Goal: Information Seeking & Learning: Learn about a topic

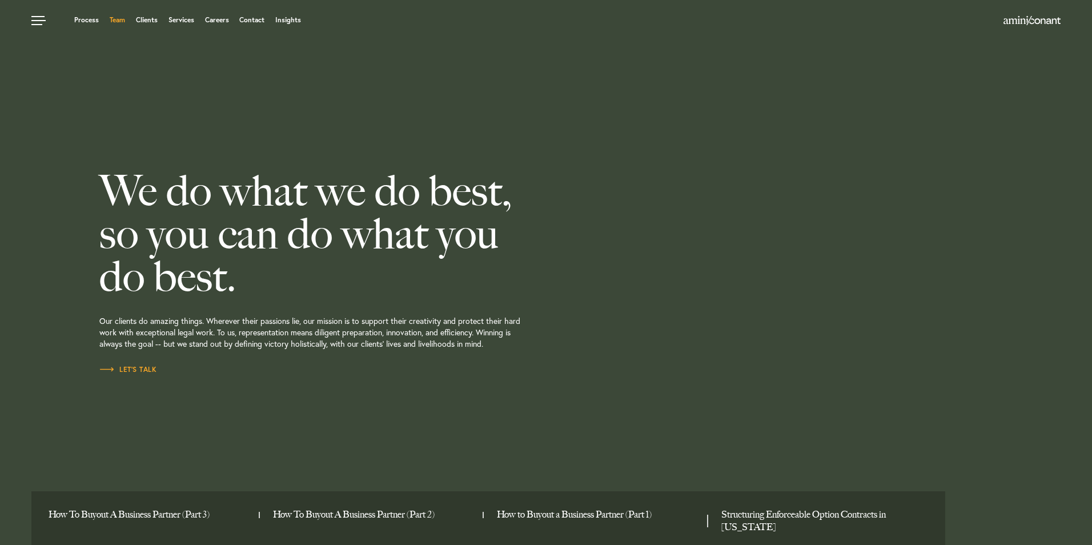
click at [117, 17] on link "Team" at bounding box center [117, 20] width 15 height 7
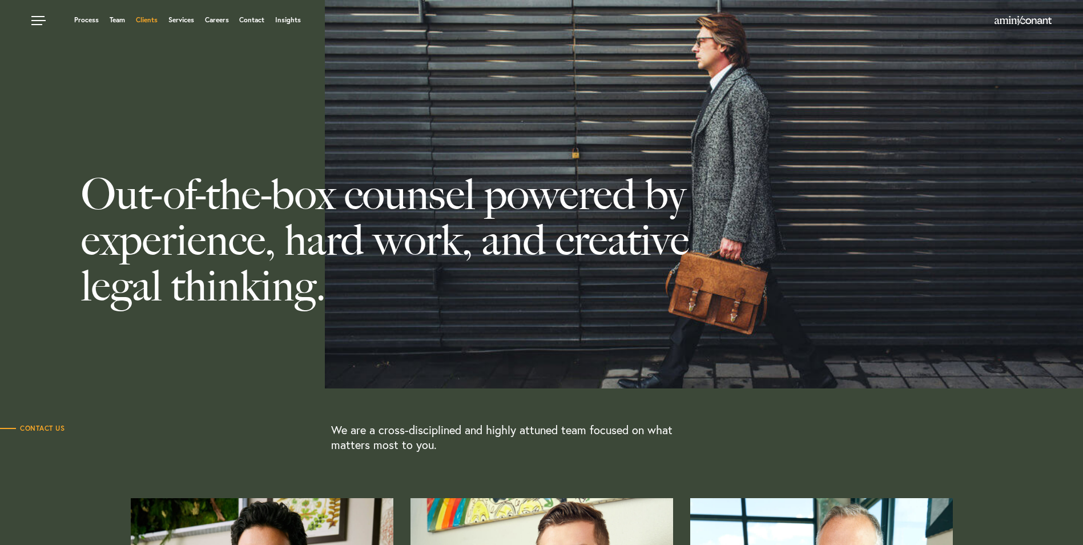
click at [150, 18] on link "Clients" at bounding box center [147, 20] width 22 height 7
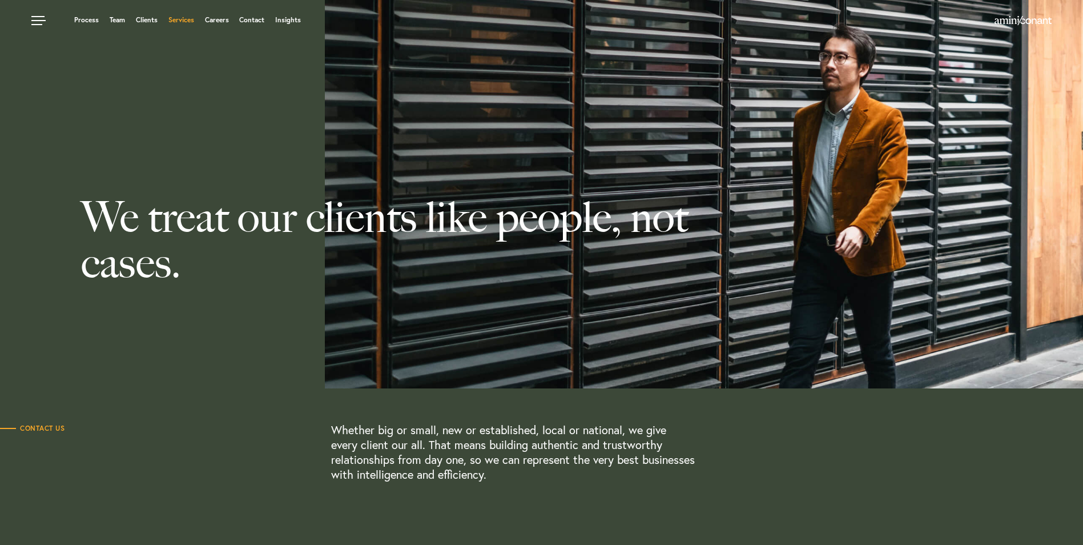
click at [174, 17] on link "Services" at bounding box center [181, 20] width 26 height 7
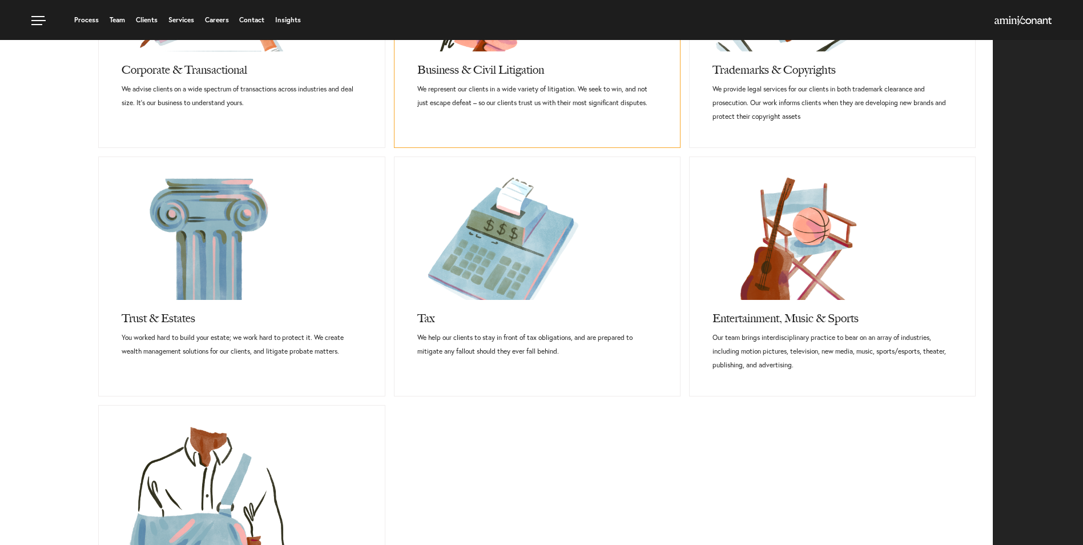
scroll to position [514, 0]
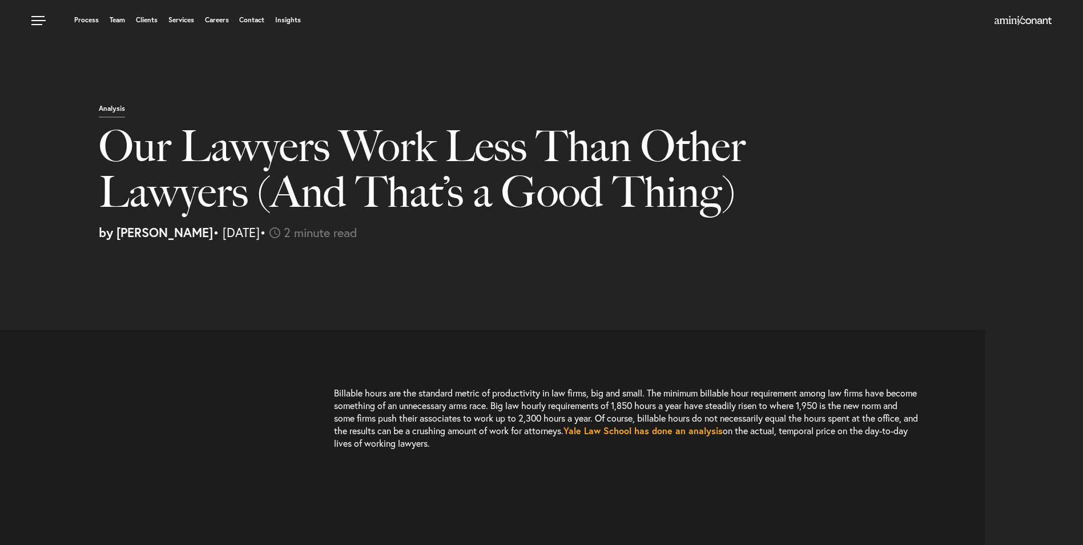
select select "US"
select select "Austin"
select select "Business and Civil Litigation"
click at [190, 21] on link "Services" at bounding box center [181, 20] width 26 height 7
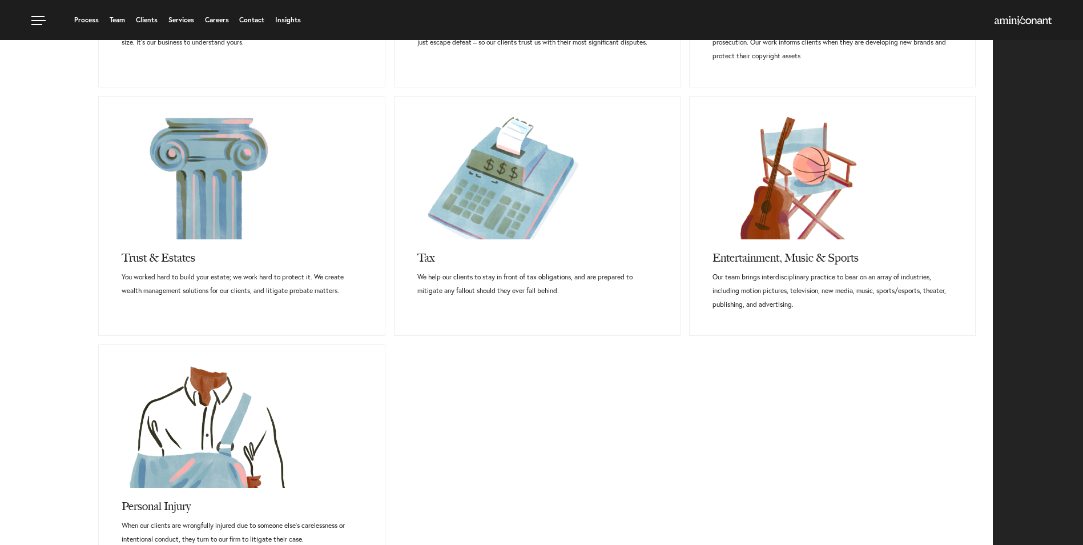
scroll to position [571, 0]
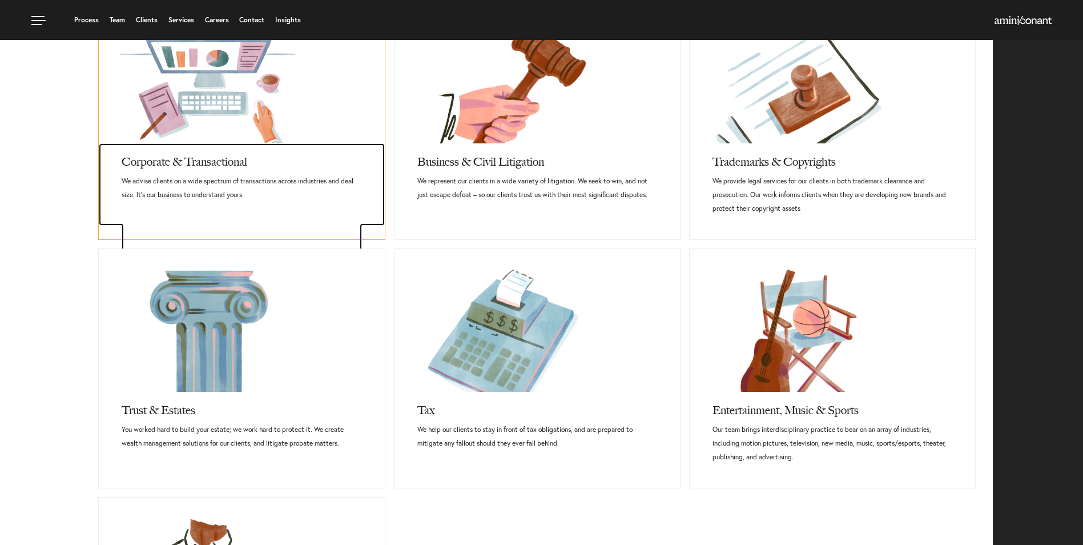
click at [202, 159] on h3 "Corporate & Transactional" at bounding box center [242, 158] width 240 height 31
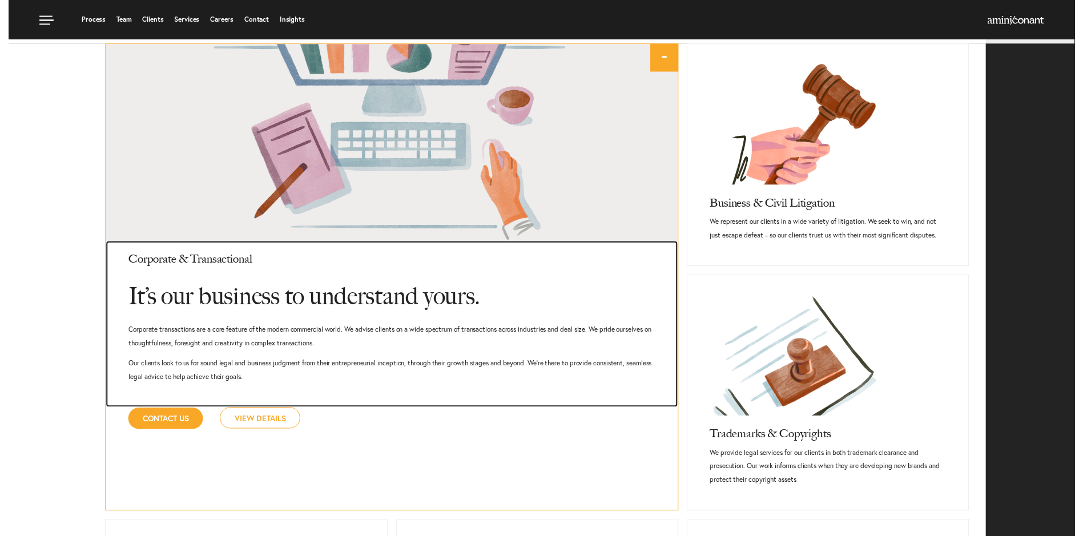
scroll to position [525, 0]
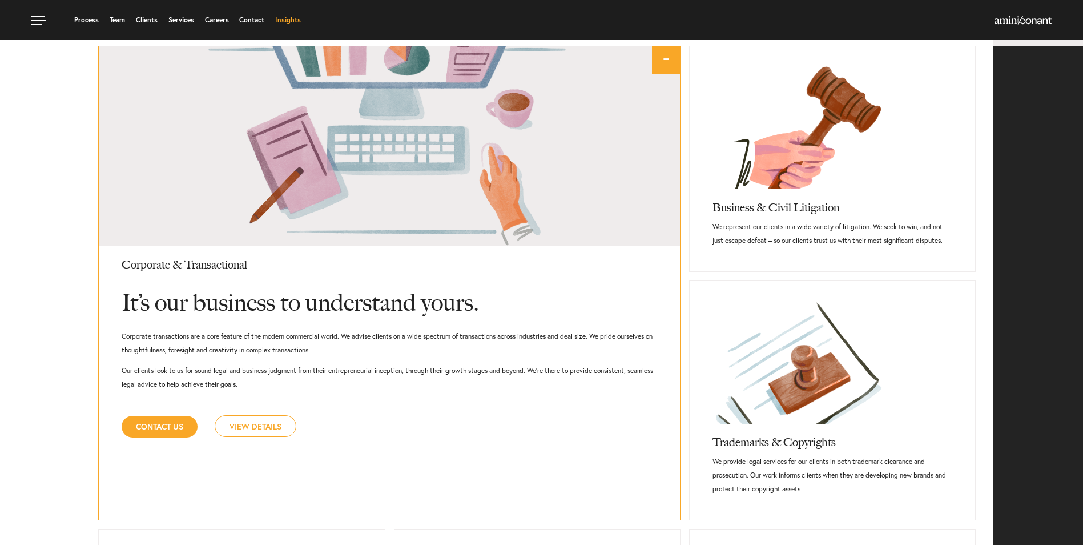
click at [285, 18] on link "Insights" at bounding box center [288, 20] width 26 height 7
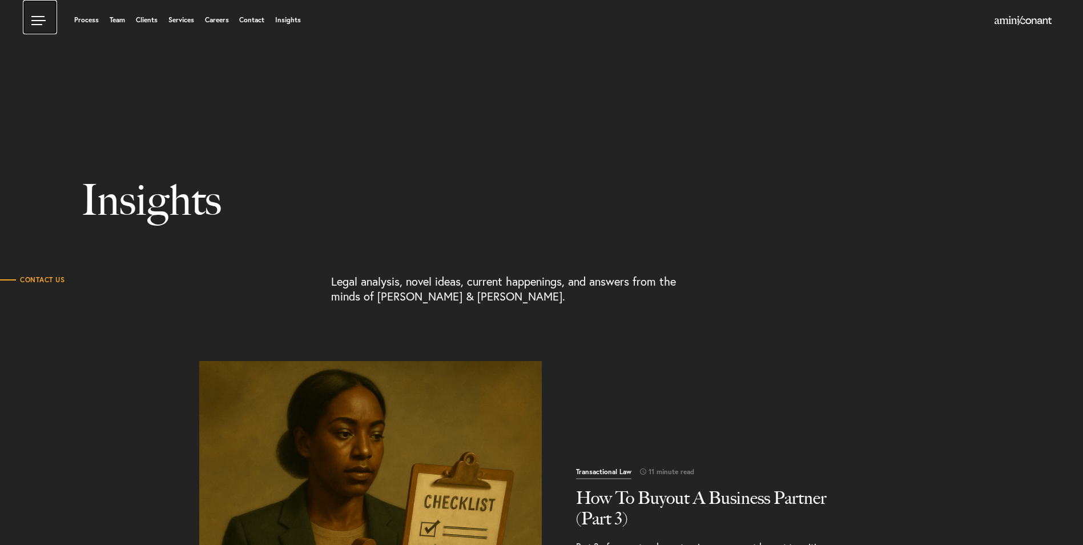
click at [31, 17] on link at bounding box center [40, 17] width 34 height 34
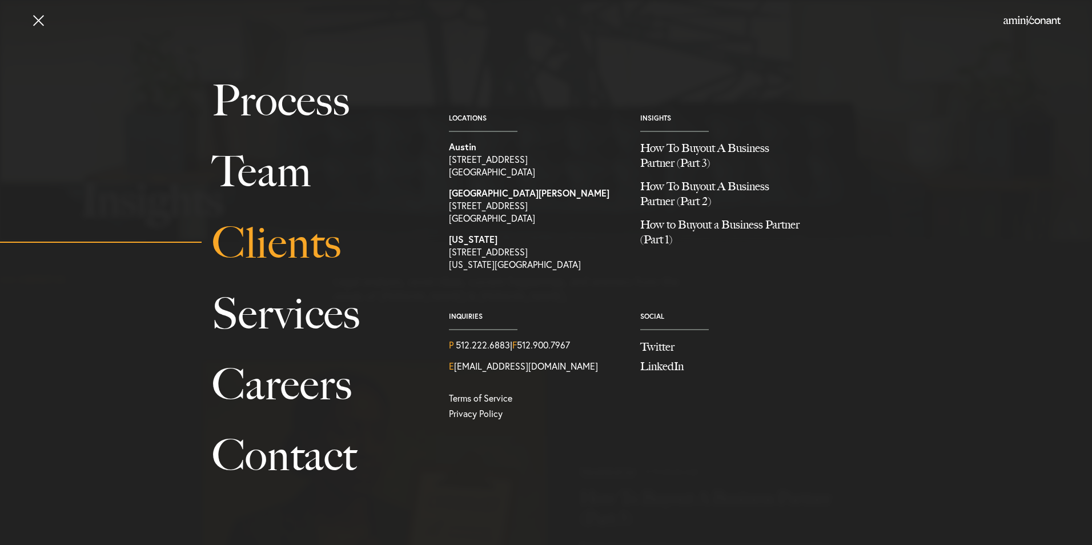
click at [272, 252] on link "Clients" at bounding box center [317, 242] width 211 height 71
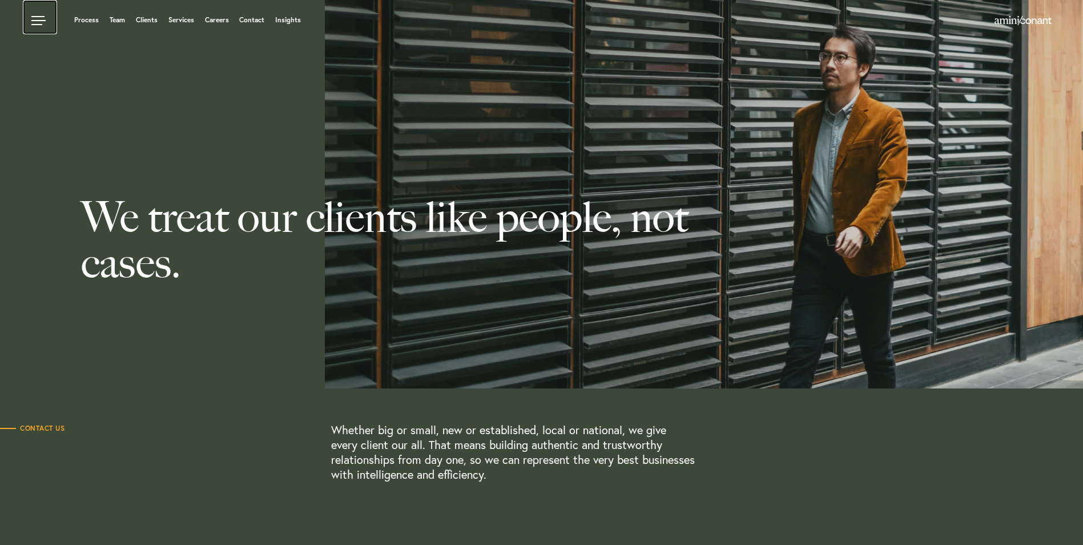
click at [25, 21] on link at bounding box center [40, 17] width 34 height 34
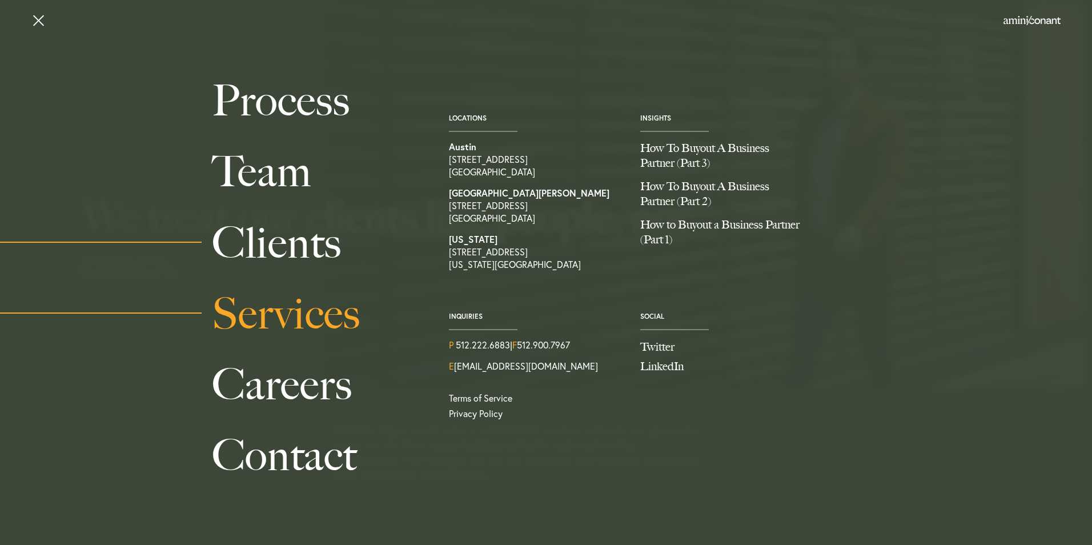
click at [249, 313] on link "Services" at bounding box center [317, 313] width 211 height 71
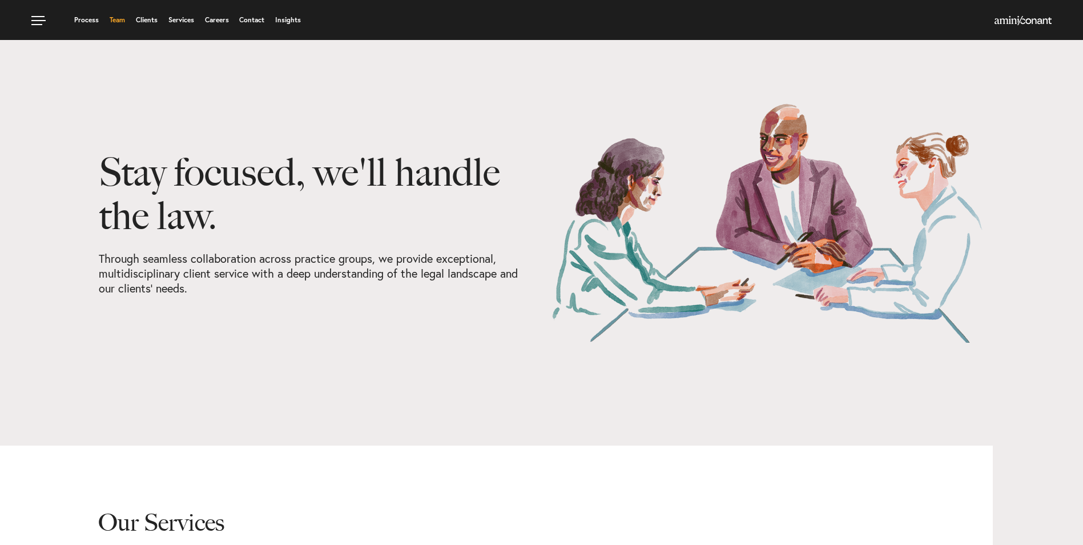
click at [118, 23] on link "Team" at bounding box center [117, 20] width 15 height 7
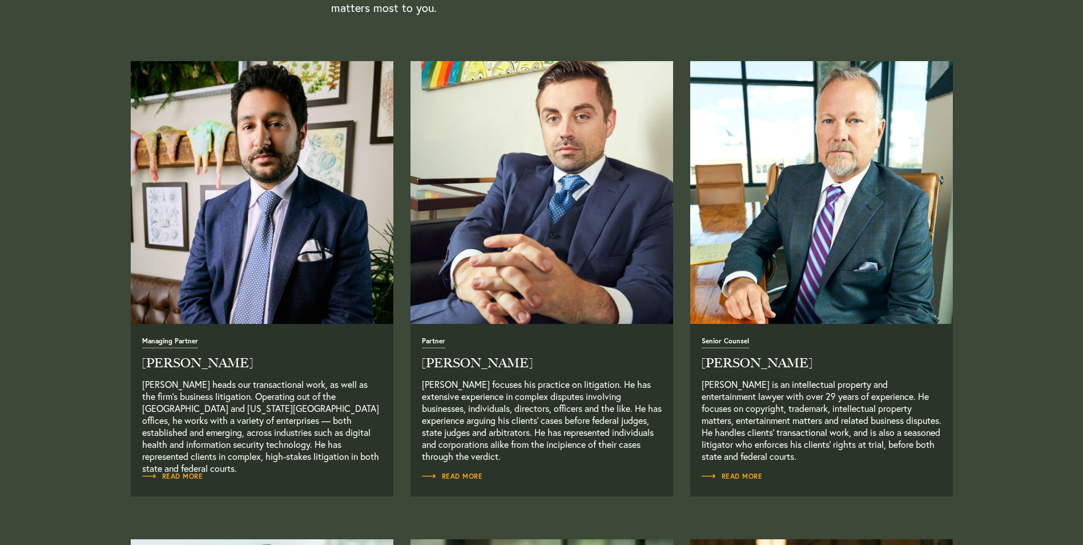
scroll to position [457, 0]
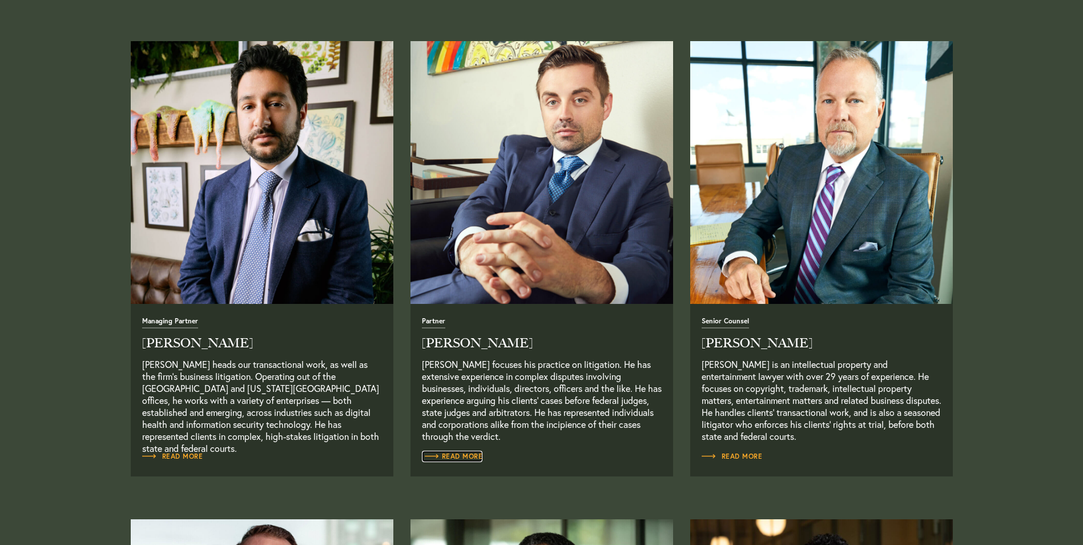
click at [461, 456] on span "Read More" at bounding box center [452, 456] width 61 height 7
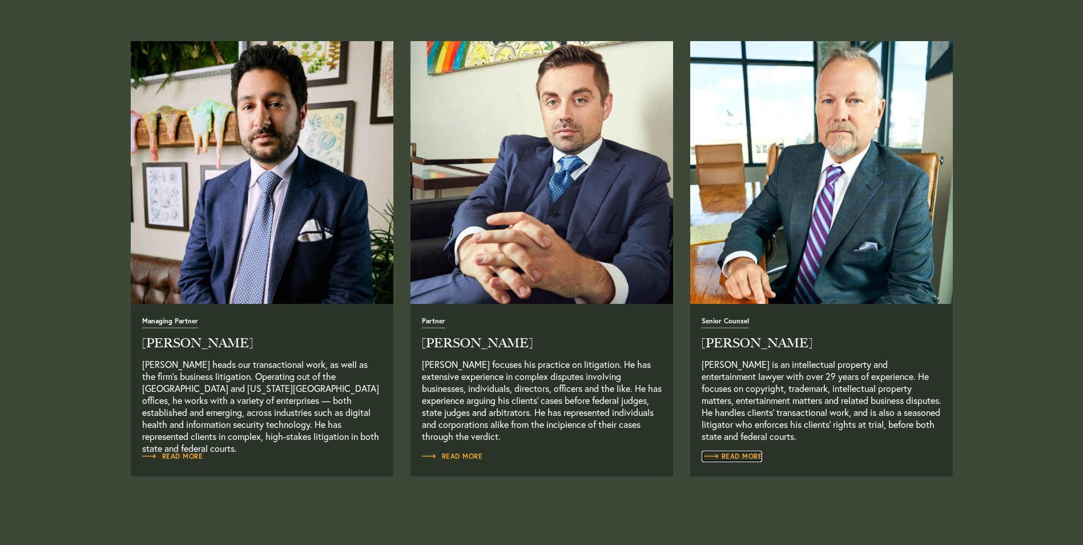
click at [747, 457] on span "Read More" at bounding box center [732, 456] width 61 height 7
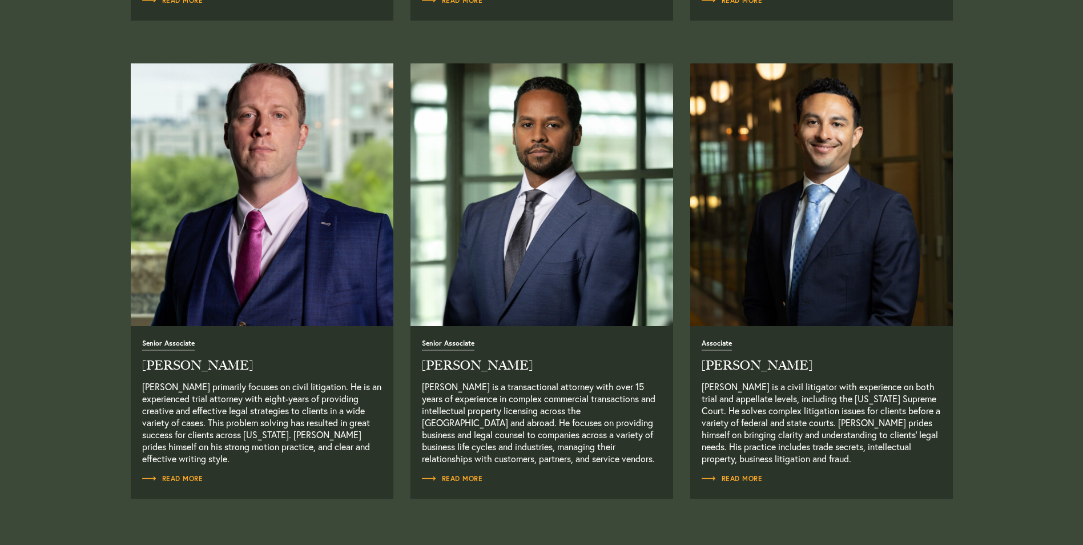
scroll to position [914, 0]
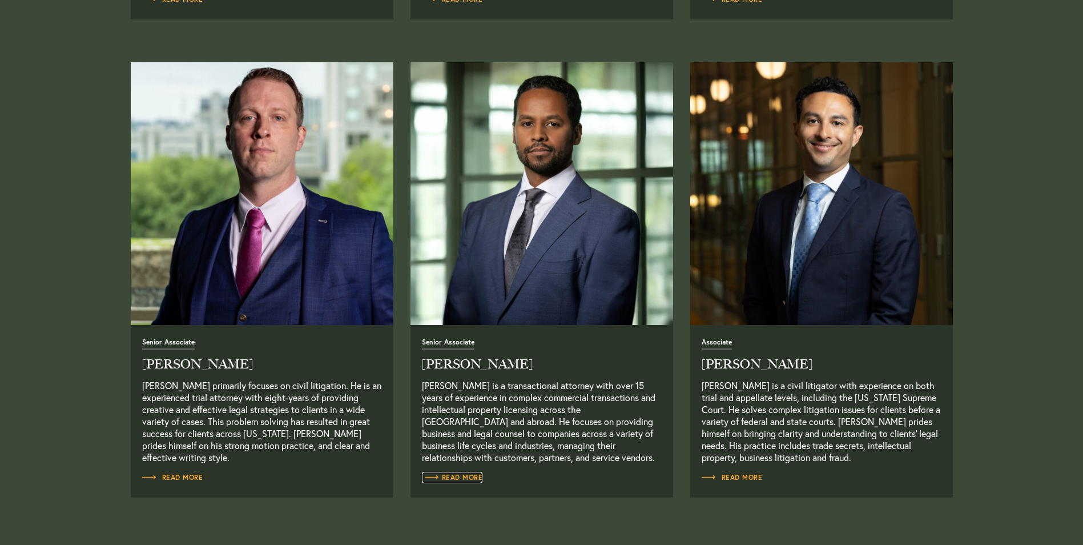
click at [466, 476] on span "Read More" at bounding box center [452, 477] width 61 height 7
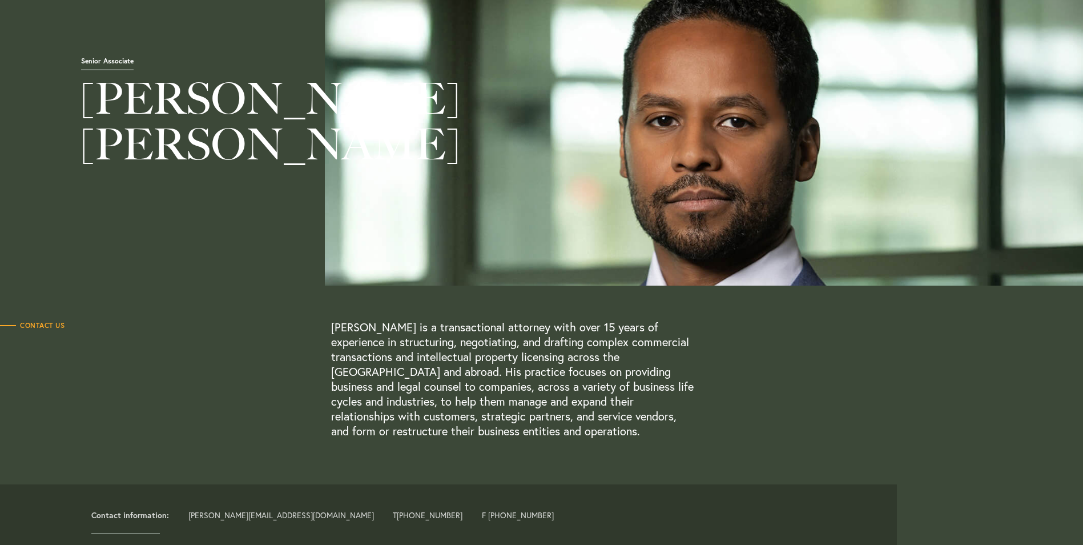
scroll to position [114, 0]
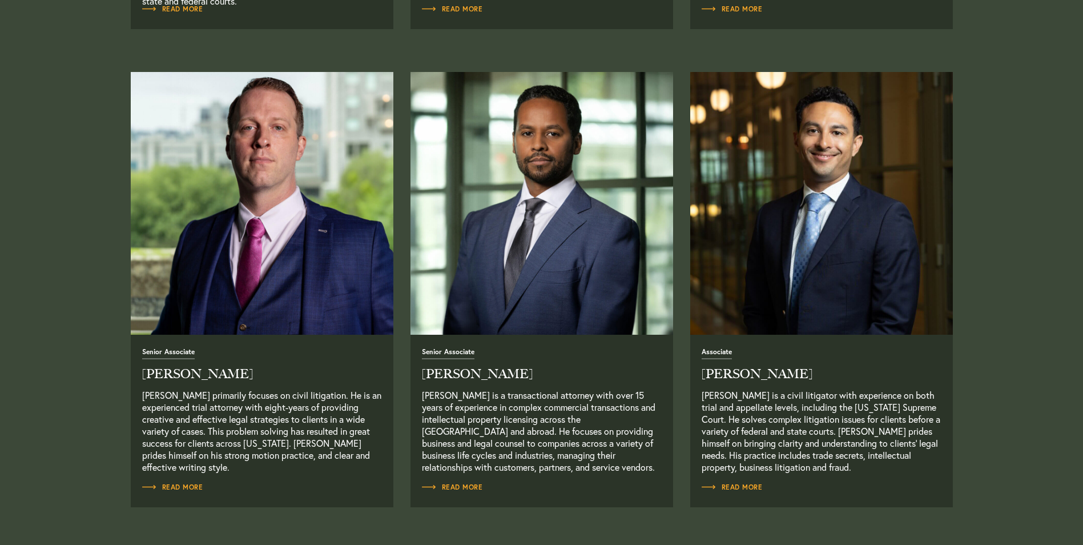
scroll to position [914, 0]
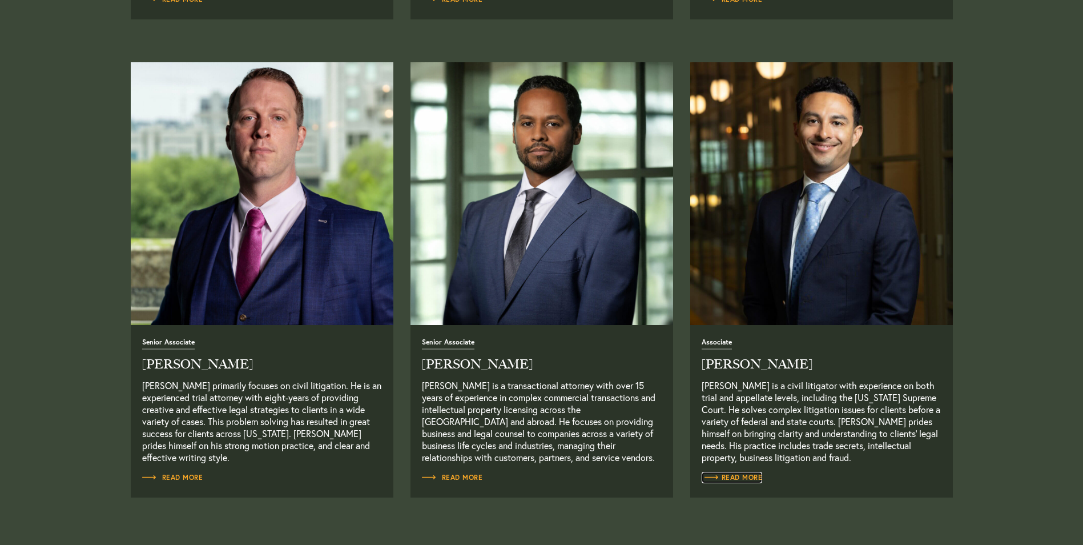
click at [751, 474] on span "Read More" at bounding box center [732, 477] width 61 height 7
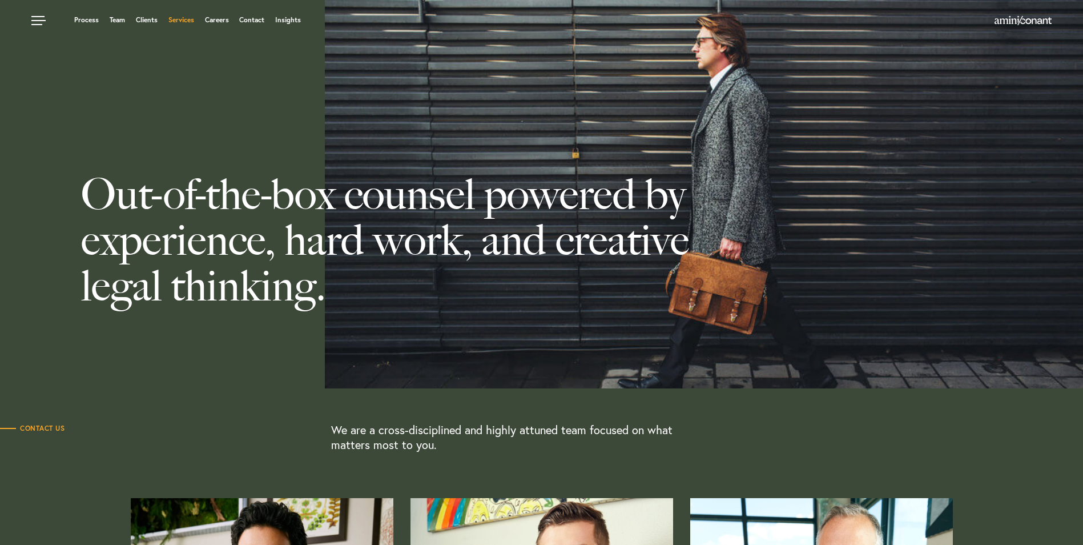
click at [184, 17] on link "Services" at bounding box center [181, 20] width 26 height 7
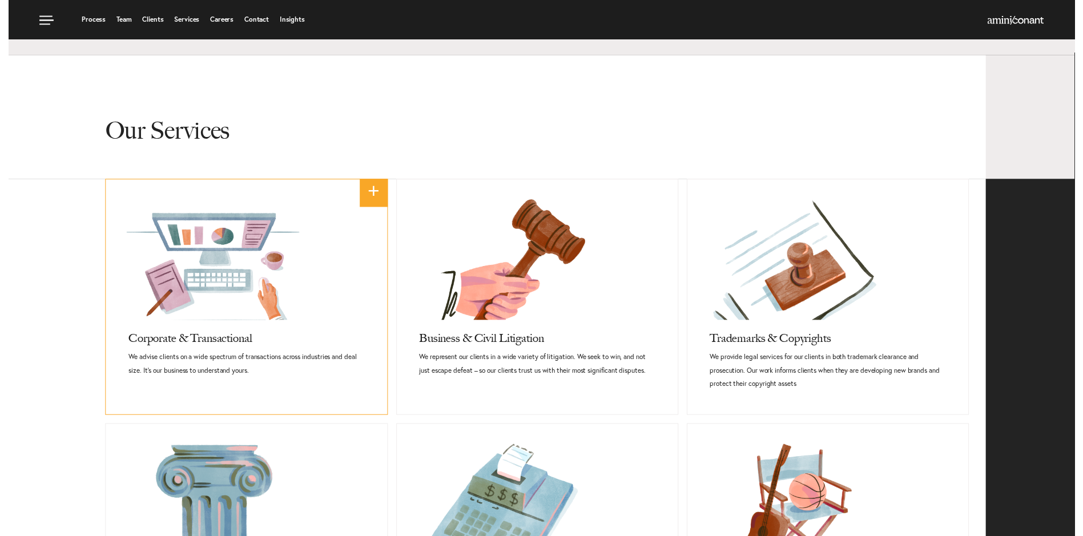
scroll to position [389, 0]
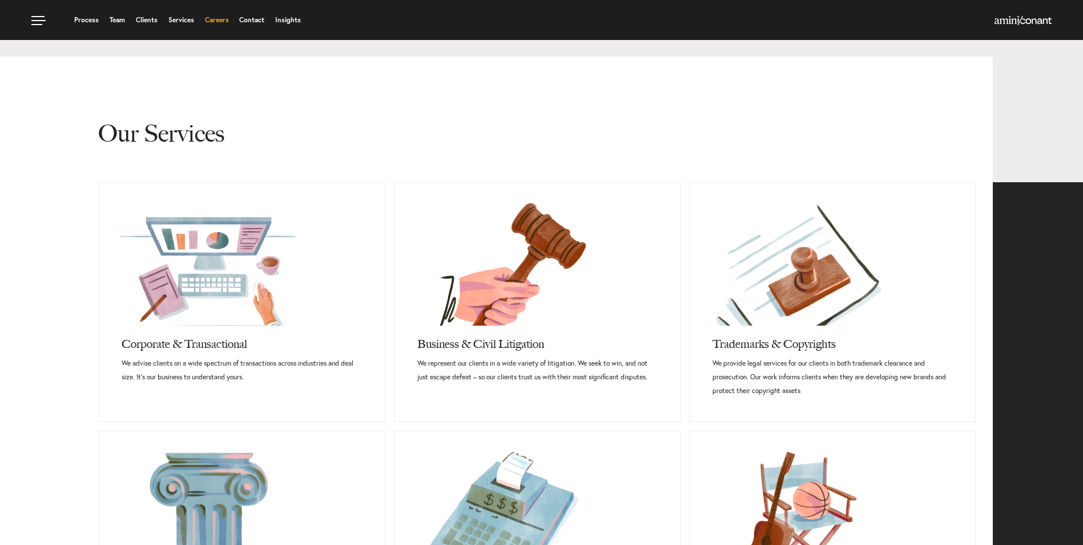
click at [226, 17] on link "Careers" at bounding box center [217, 20] width 24 height 7
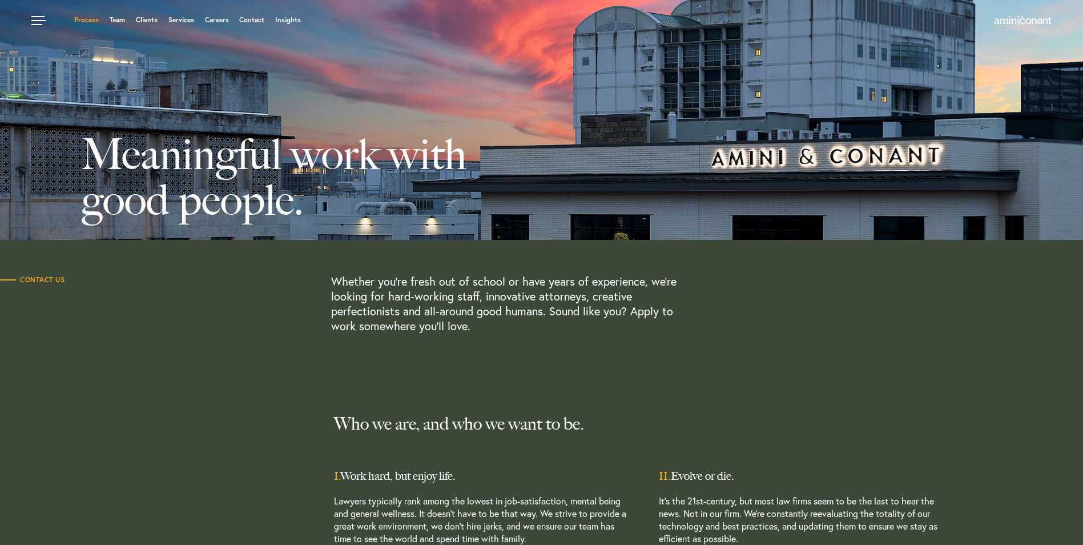
click at [90, 17] on link "Process" at bounding box center [86, 20] width 25 height 7
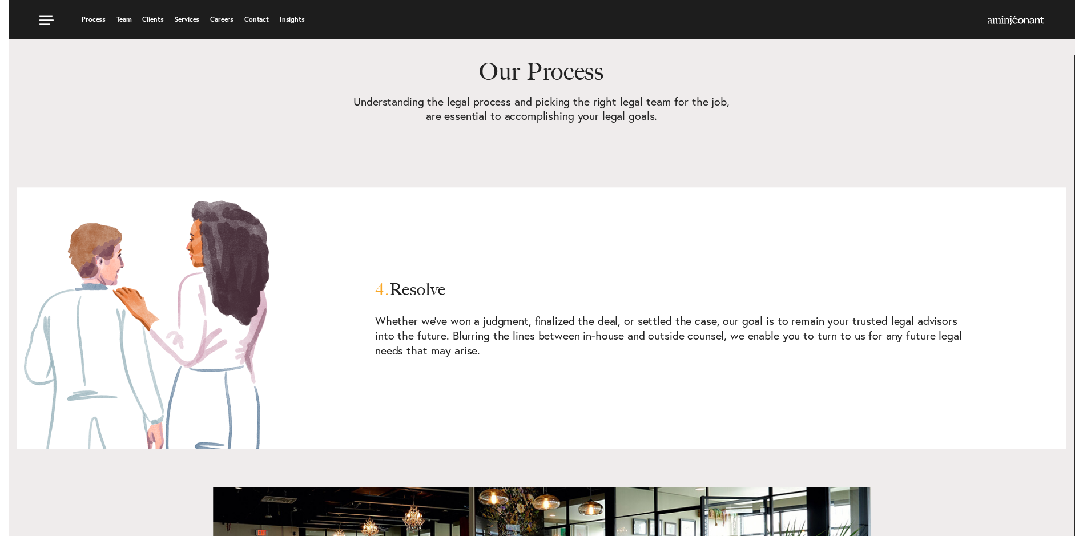
scroll to position [2334, 0]
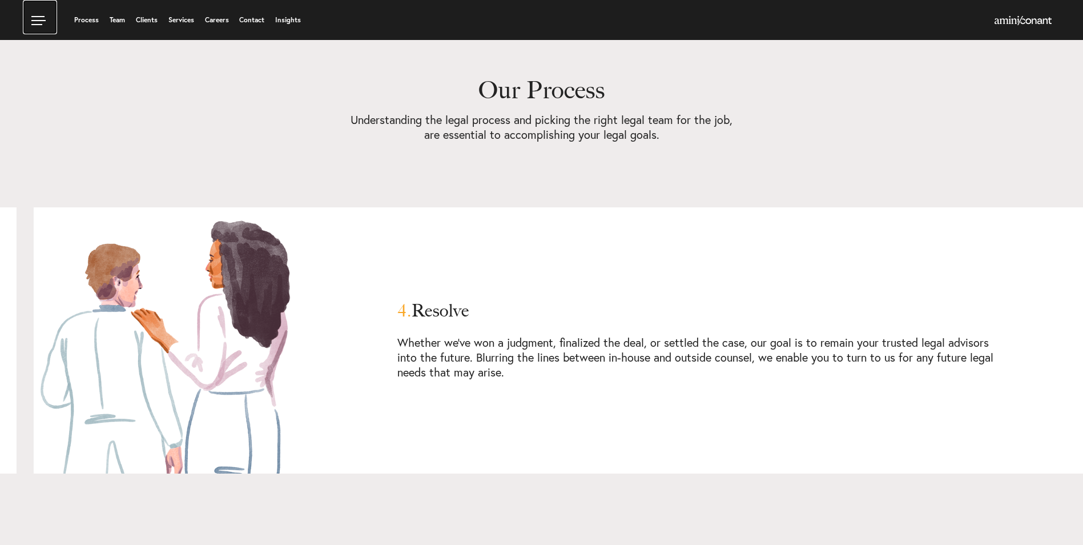
click at [40, 17] on link at bounding box center [40, 17] width 34 height 34
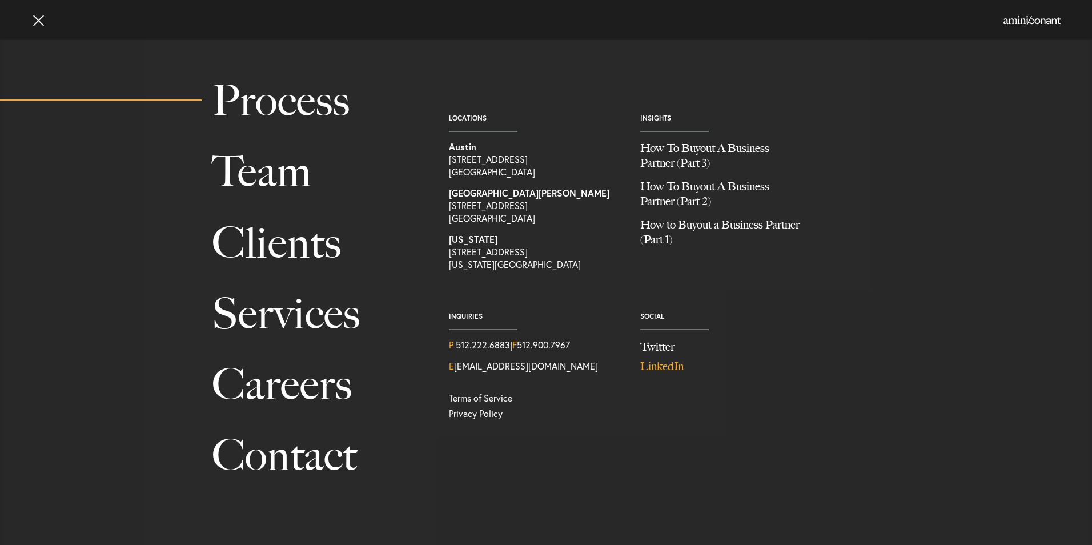
click at [657, 369] on link "LinkedIn" at bounding box center [727, 366] width 174 height 17
